Goal: Navigation & Orientation: Find specific page/section

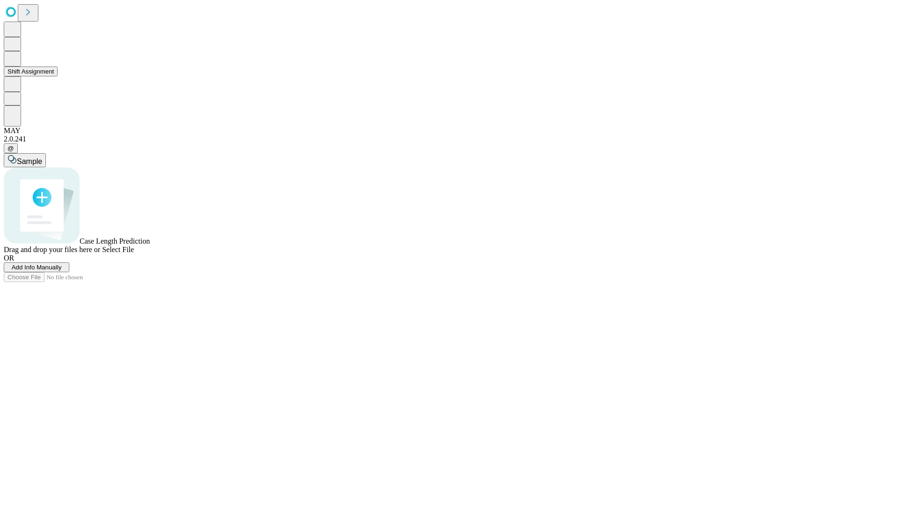
click at [58, 76] on button "Shift Assignment" at bounding box center [31, 71] width 54 height 10
